Goal: Check status

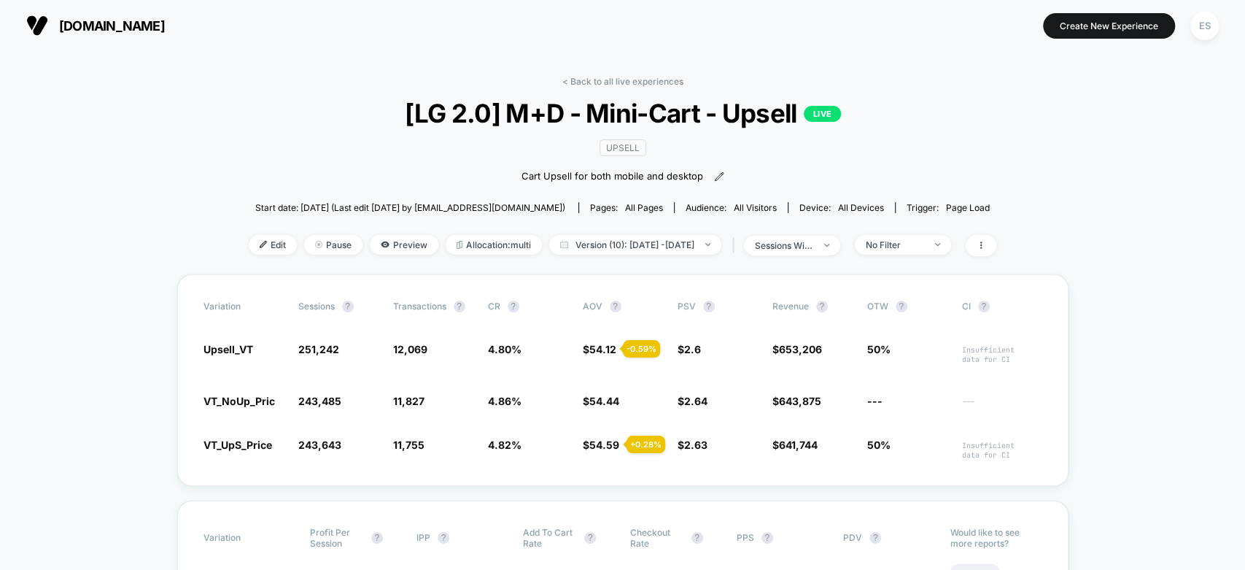
click at [249, 101] on div "< Back to all live experiences [LG 2.0] M+D - Mini-Cart - Upsell LIVE Upsell Ca…" at bounding box center [623, 175] width 748 height 198
click at [582, 247] on span "Version (10): [DATE] - [DATE]" at bounding box center [635, 245] width 172 height 20
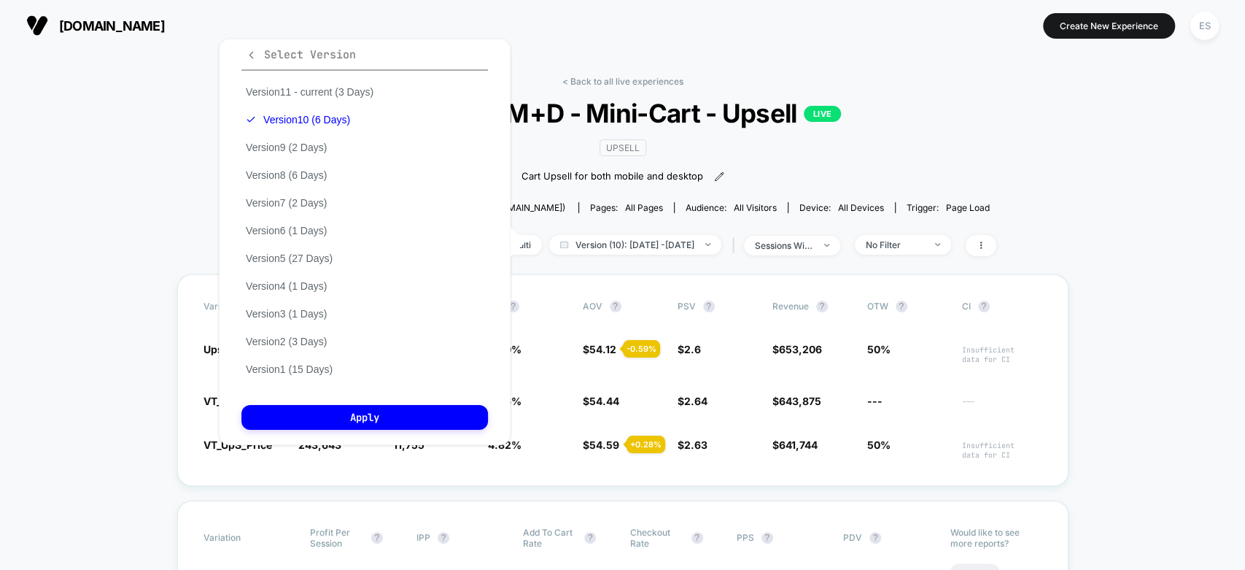
click at [254, 55] on icon "button" at bounding box center [251, 55] width 11 height 11
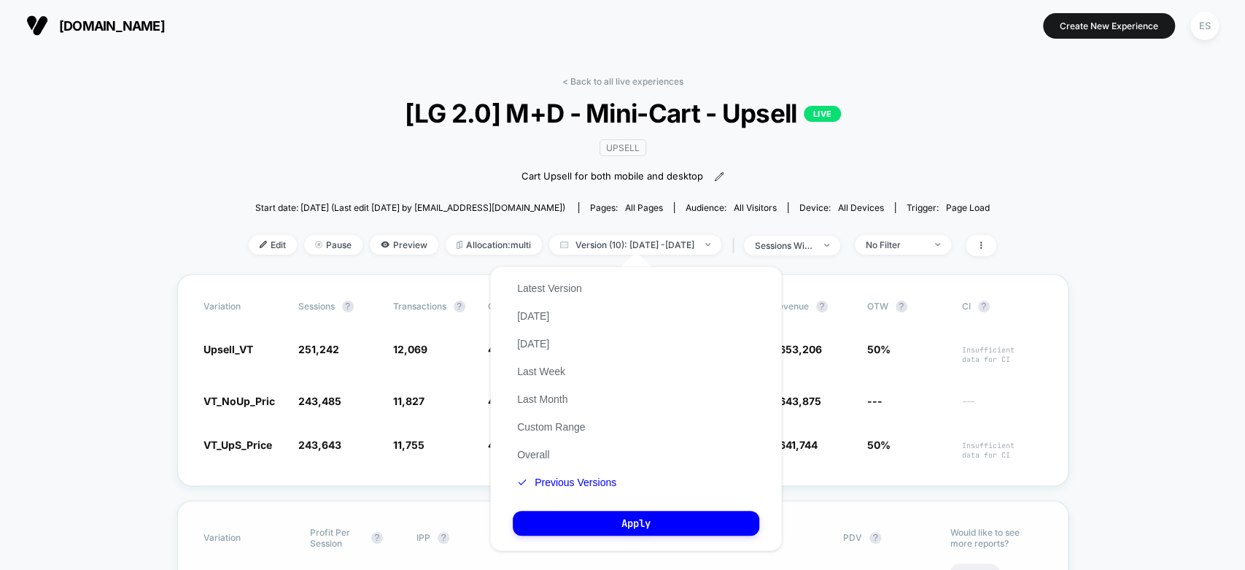
drag, startPoint x: 535, startPoint y: 423, endPoint x: 689, endPoint y: 506, distance: 174.3
click at [535, 424] on button "Custom Range" at bounding box center [551, 426] width 77 height 13
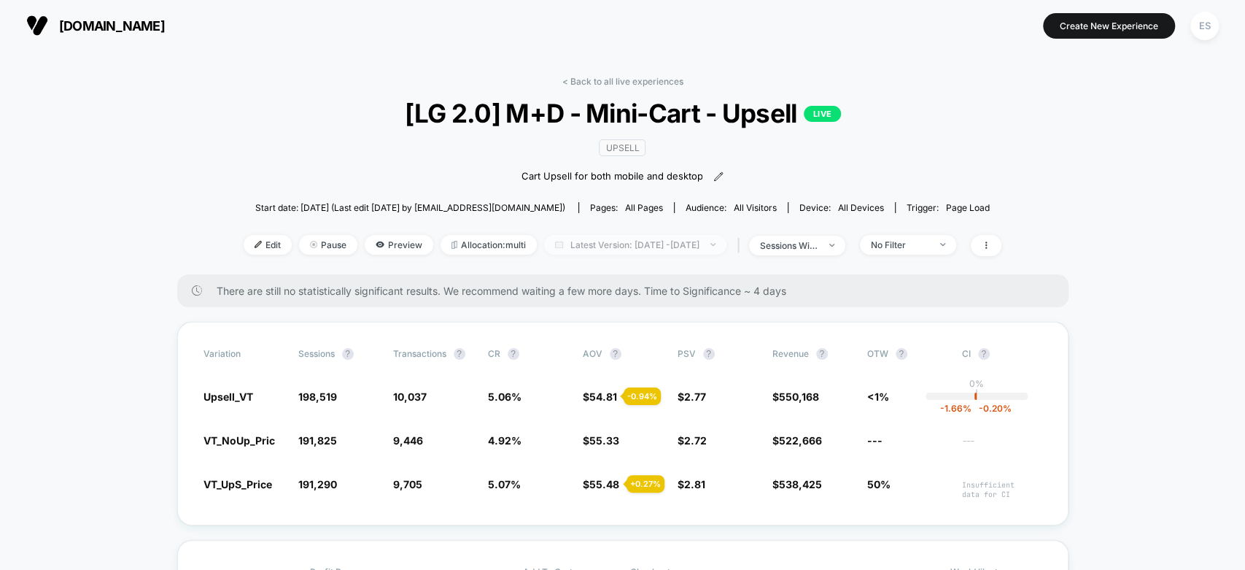
click at [625, 236] on span "Latest Version: [DATE] - [DATE]" at bounding box center [635, 245] width 182 height 20
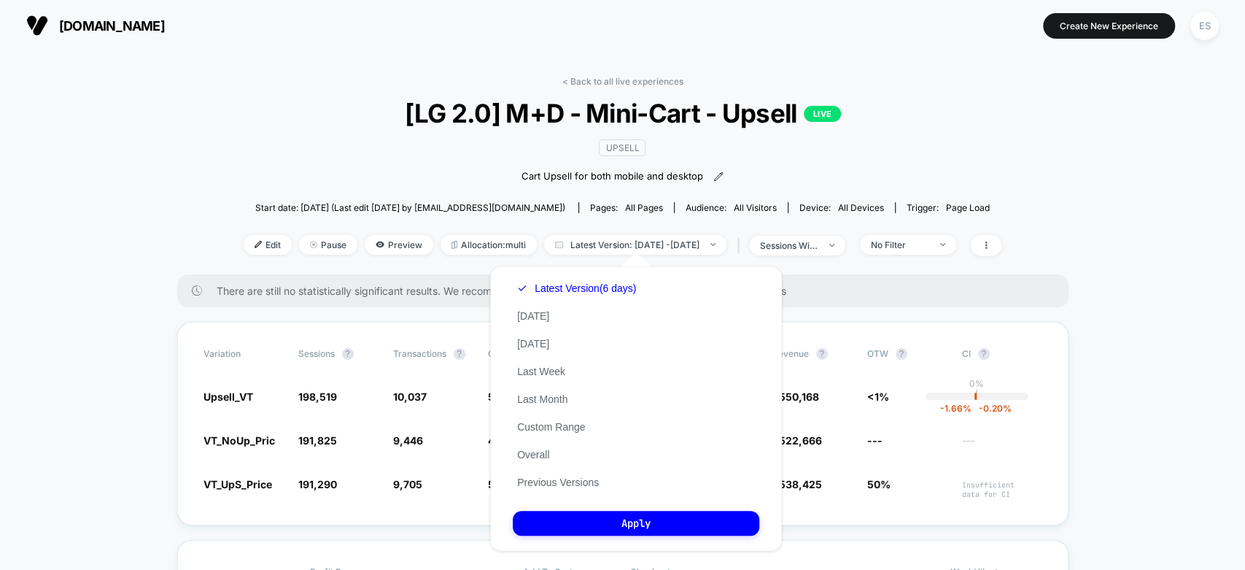
click at [545, 434] on div "Latest Version (6 days) [DATE] [DATE] Last Week Last Month Custom Range Overall…" at bounding box center [577, 385] width 128 height 222
click at [545, 427] on button "Custom Range" at bounding box center [551, 426] width 77 height 13
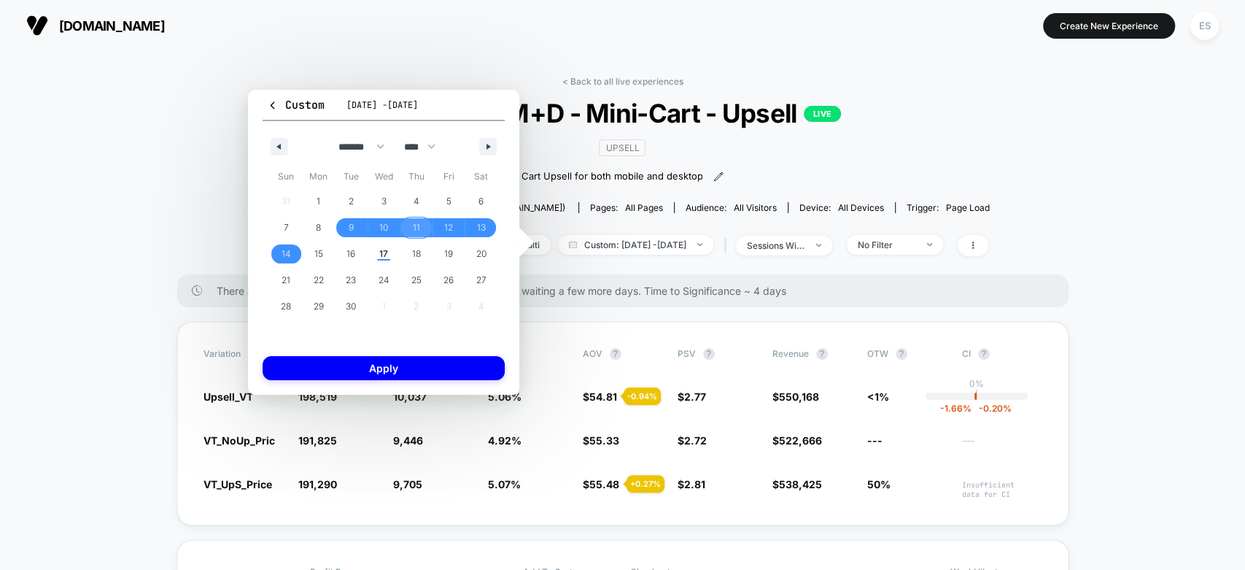
click at [427, 223] on span "11" at bounding box center [416, 227] width 33 height 19
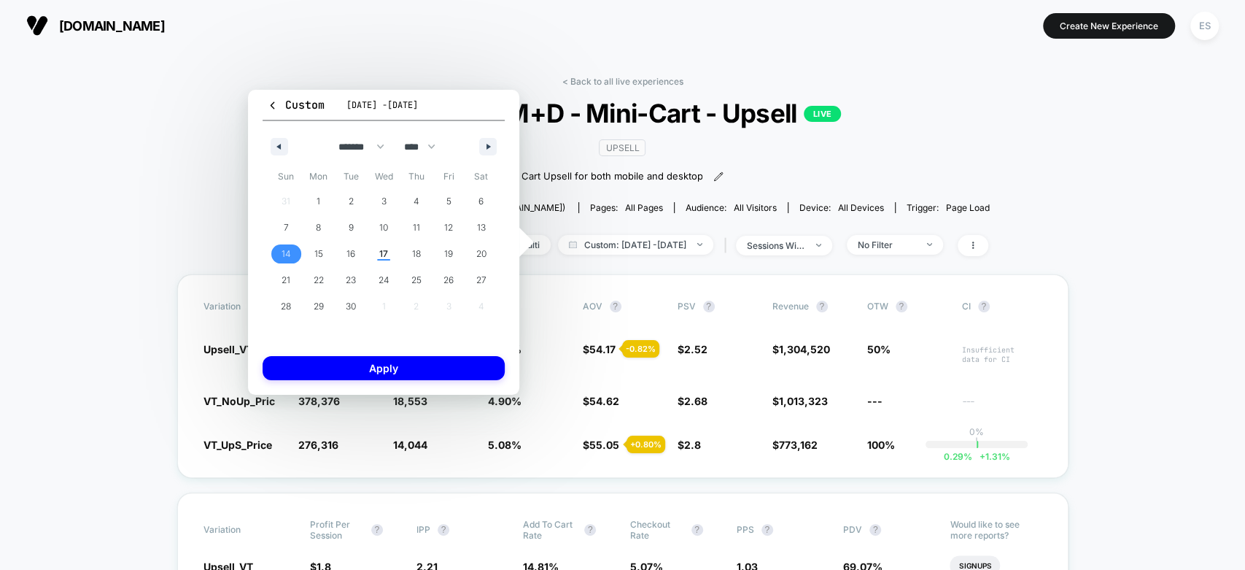
click at [290, 255] on span "14" at bounding box center [286, 254] width 9 height 26
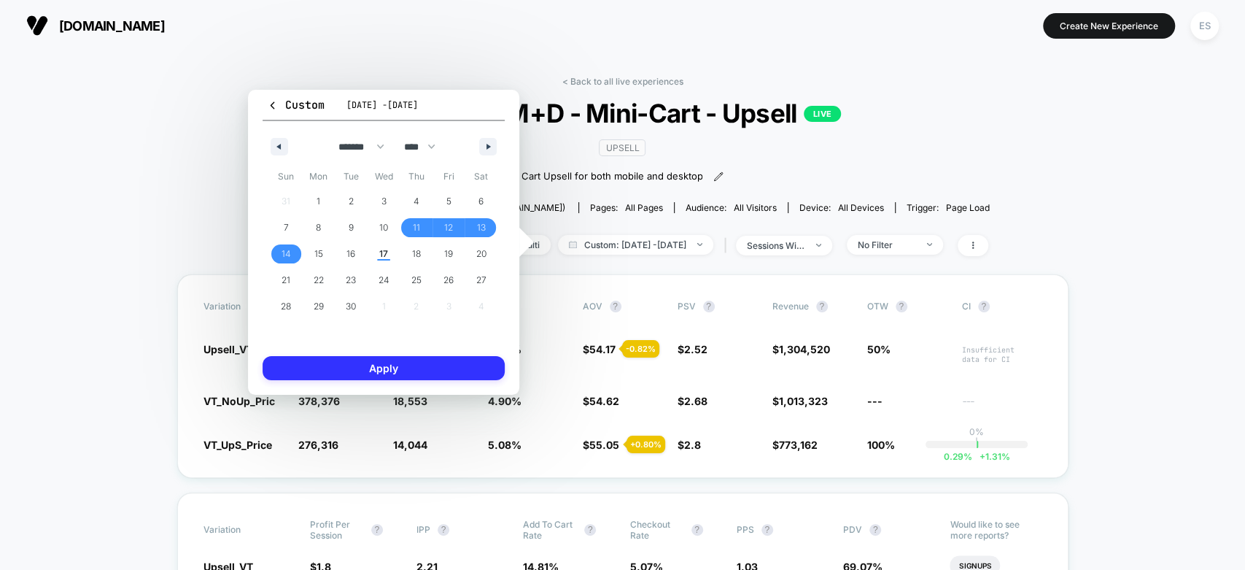
click at [357, 372] on button "Apply" at bounding box center [384, 368] width 242 height 24
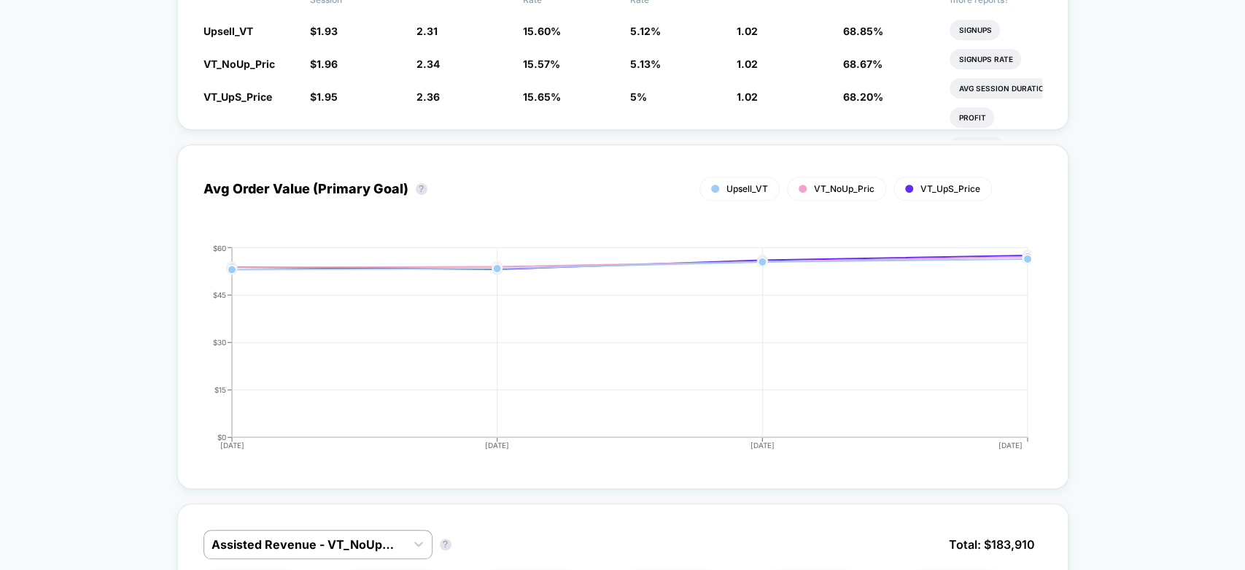
scroll to position [729, 0]
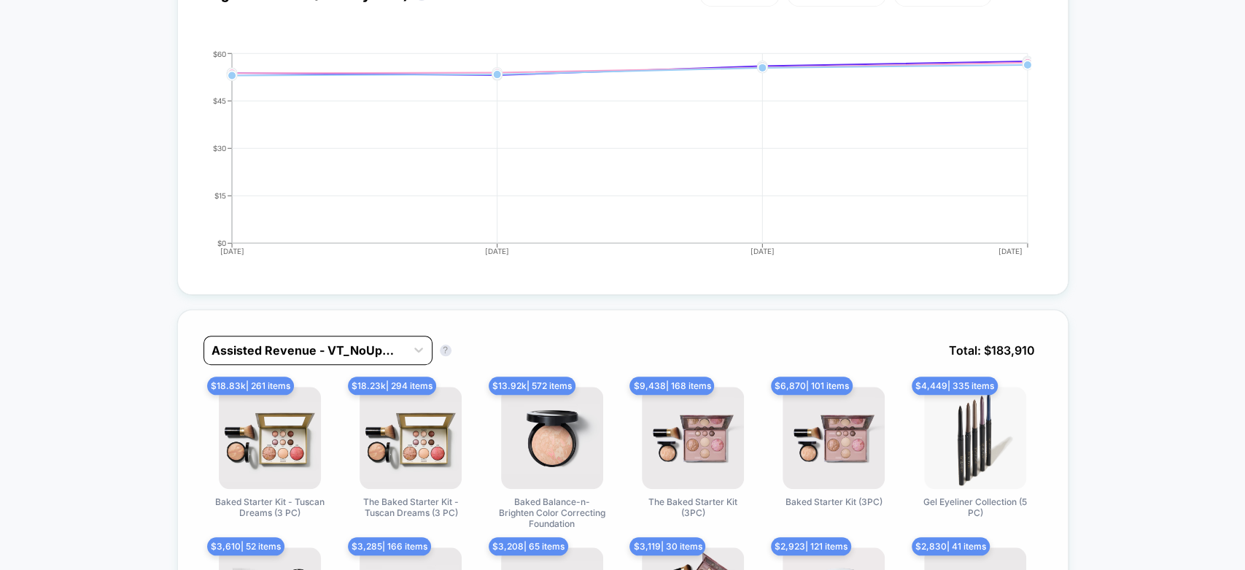
click at [231, 341] on div at bounding box center [305, 350] width 187 height 18
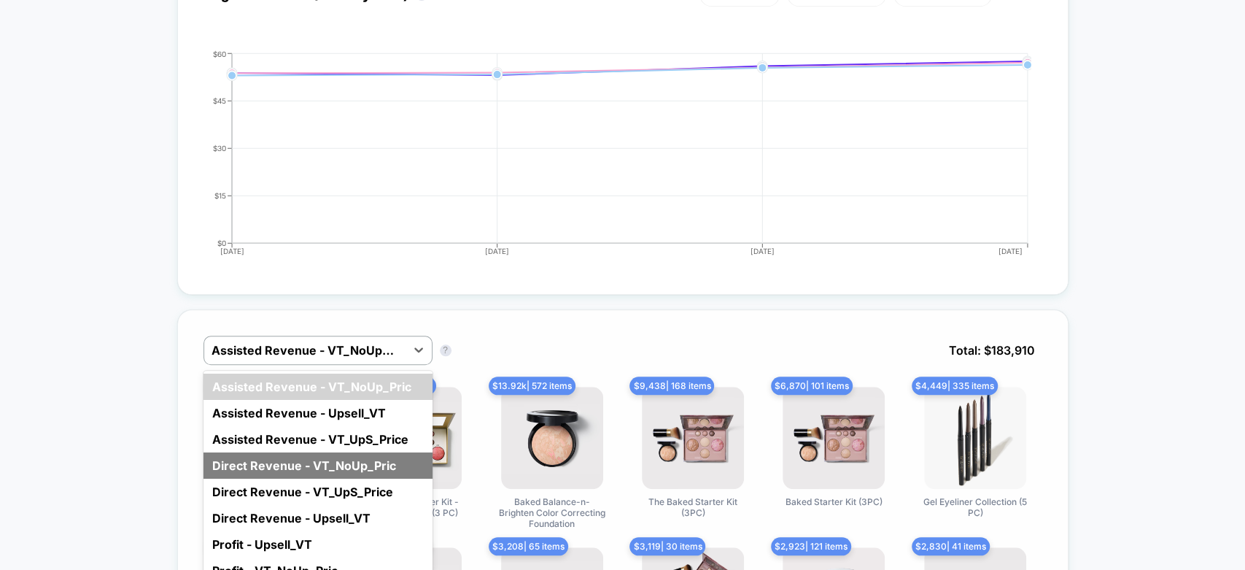
click at [245, 452] on div "Direct Revenue - VT_NoUp_Pric" at bounding box center [317, 465] width 229 height 26
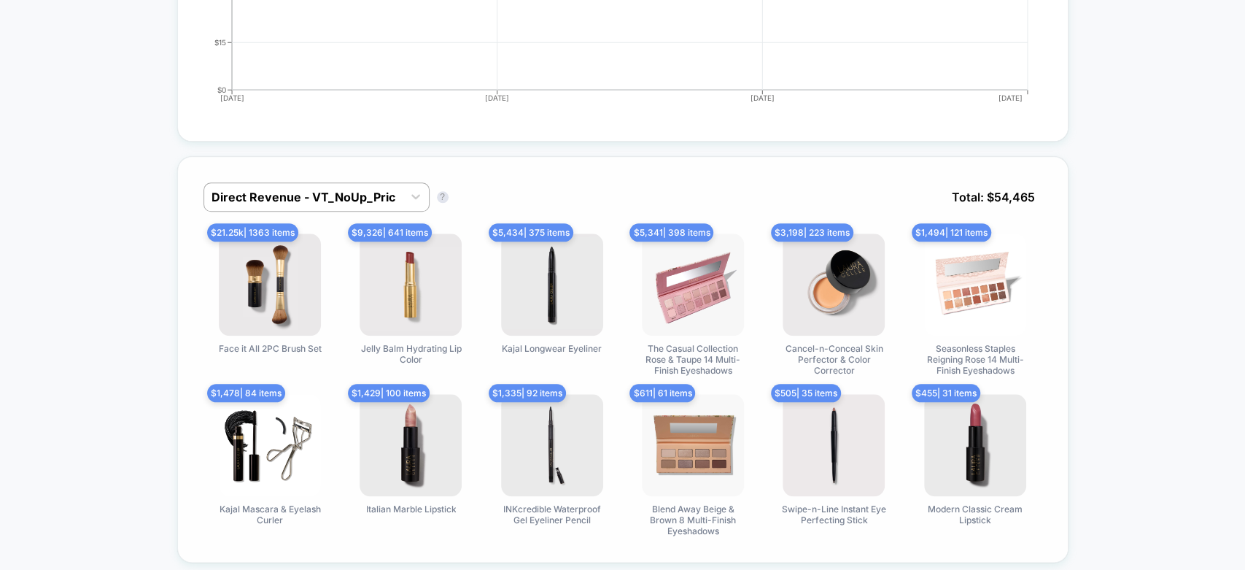
scroll to position [891, 0]
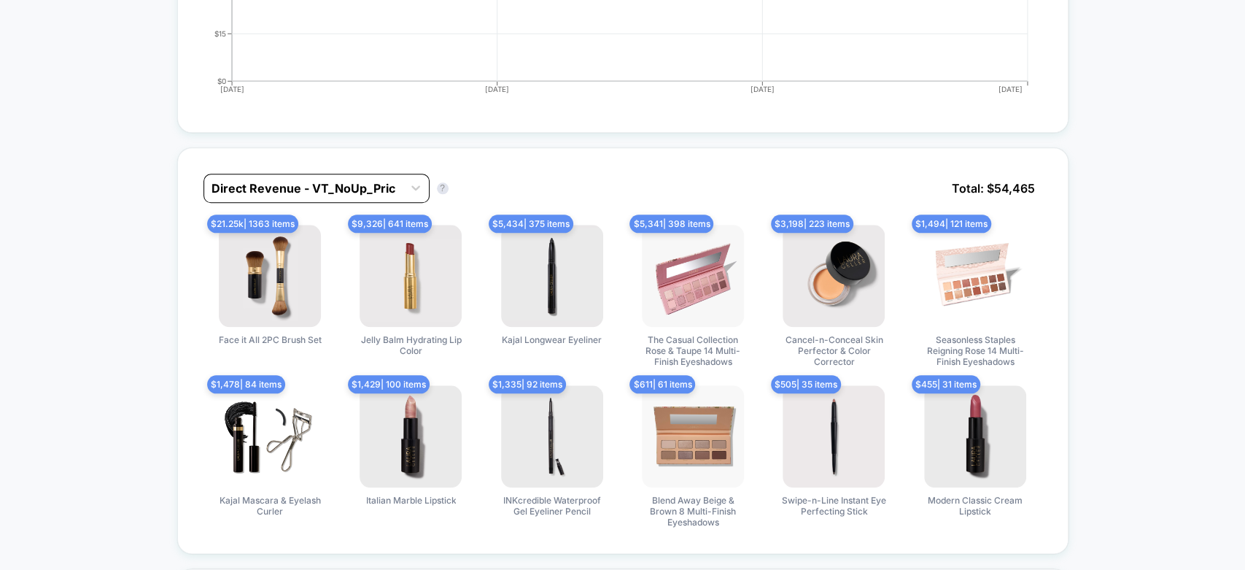
click at [277, 180] on div at bounding box center [304, 188] width 184 height 18
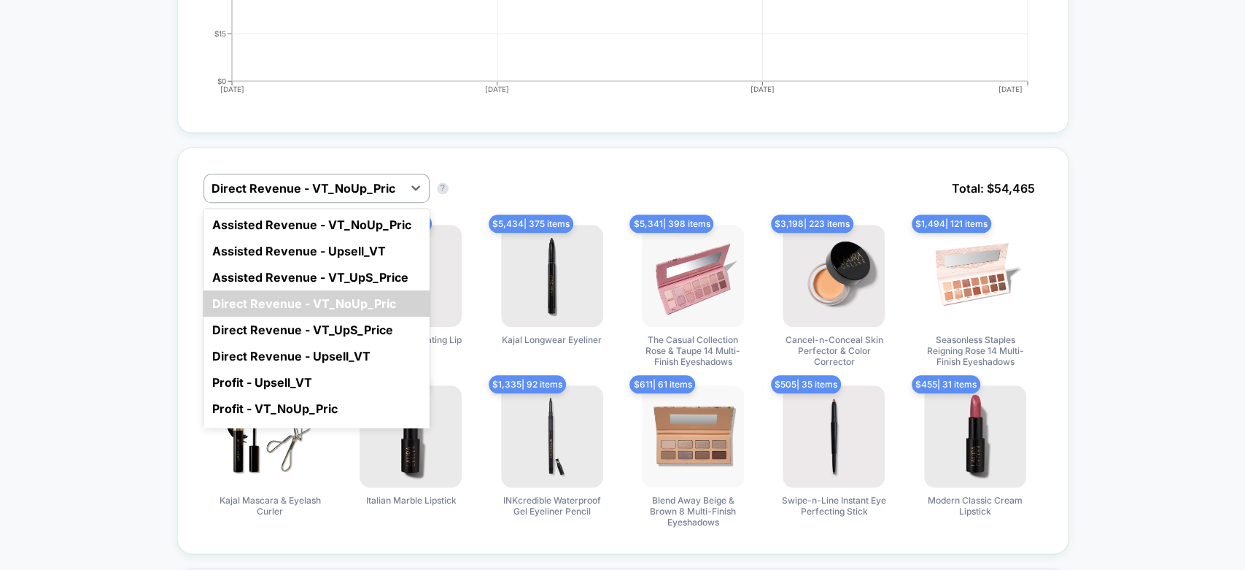
click at [285, 179] on div at bounding box center [304, 188] width 184 height 18
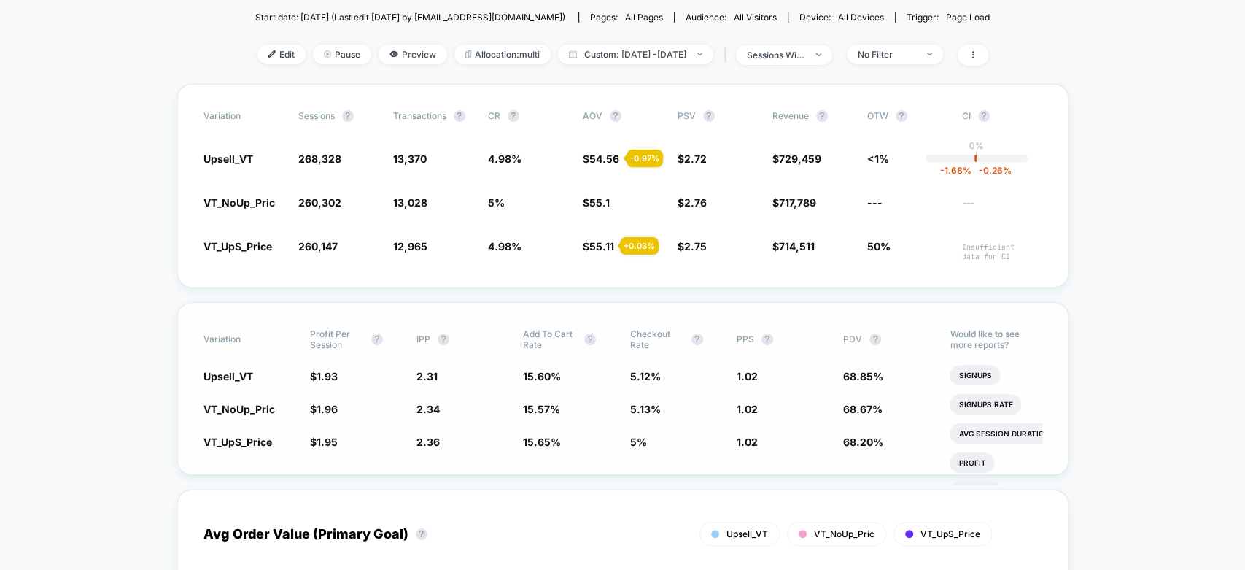
scroll to position [162, 0]
